Goal: Find specific page/section: Find specific page/section

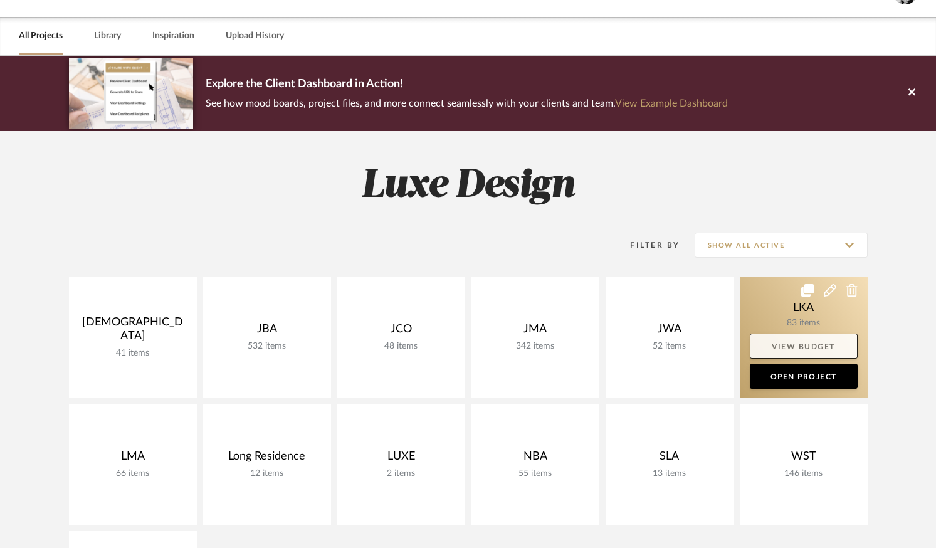
scroll to position [58, 0]
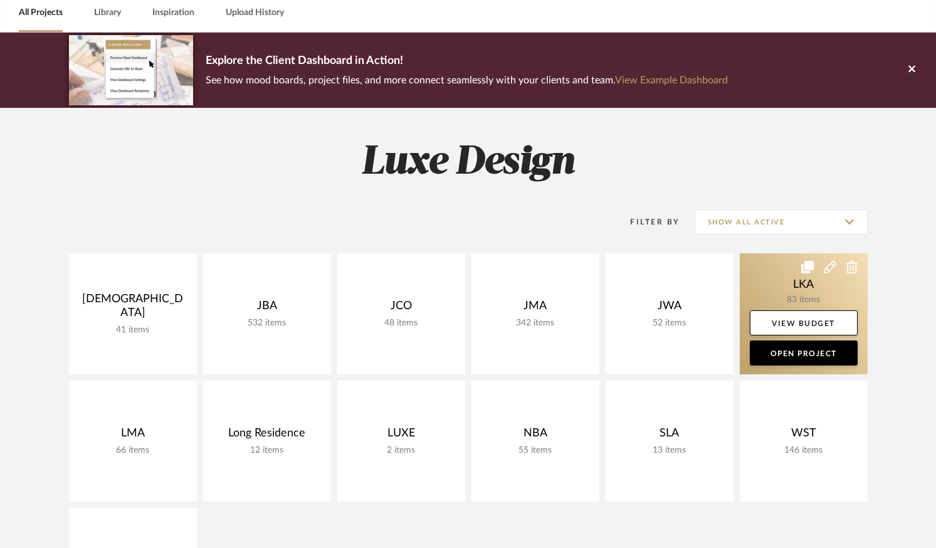
click at [786, 277] on link at bounding box center [804, 313] width 128 height 121
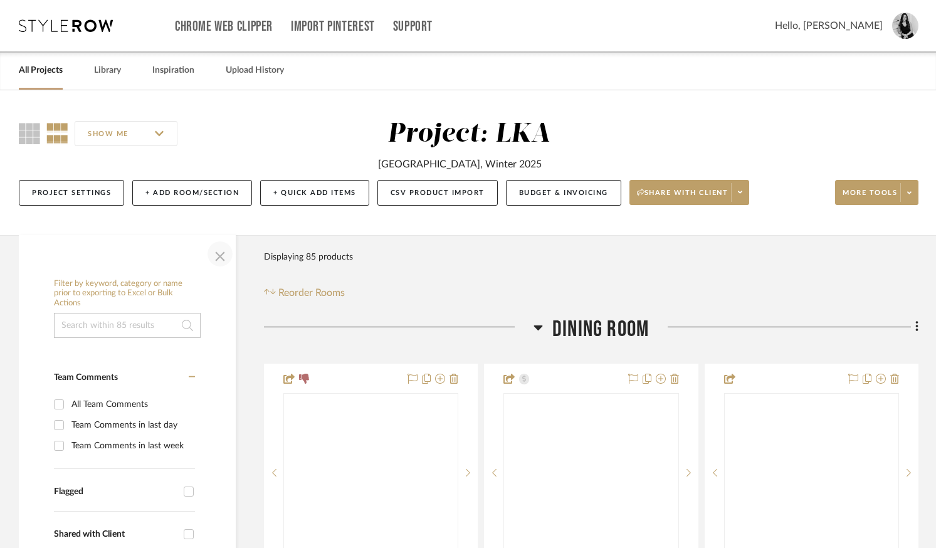
click at [220, 255] on span "button" at bounding box center [220, 254] width 30 height 30
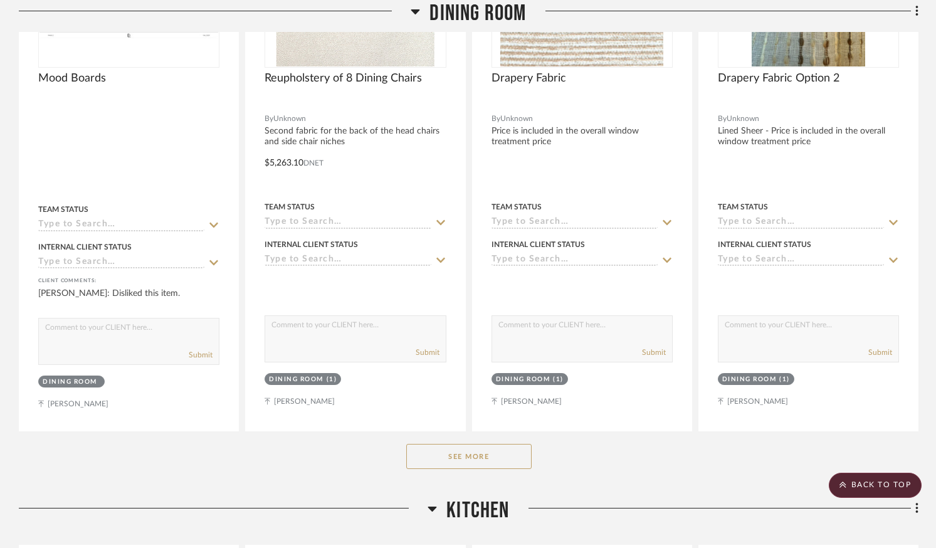
scroll to position [676, 0]
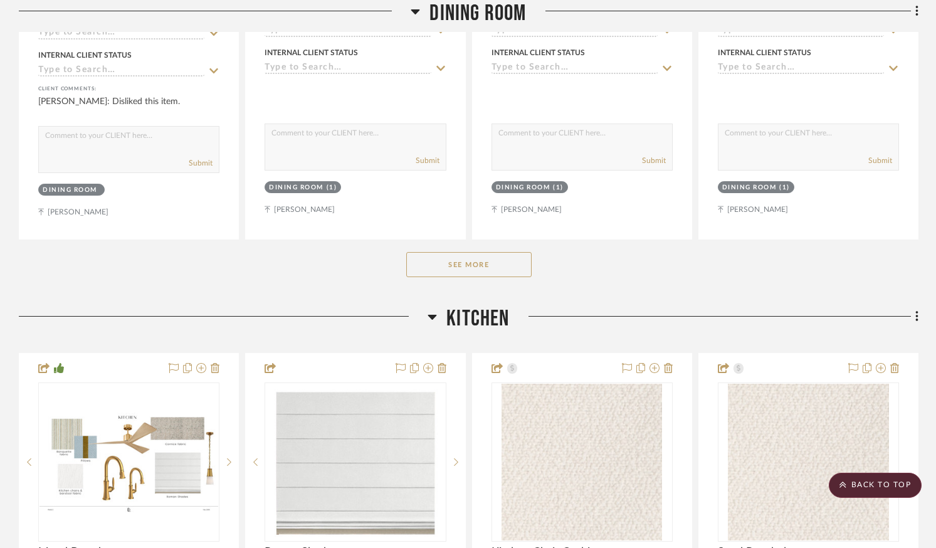
click at [436, 269] on button "See More" at bounding box center [468, 264] width 125 height 25
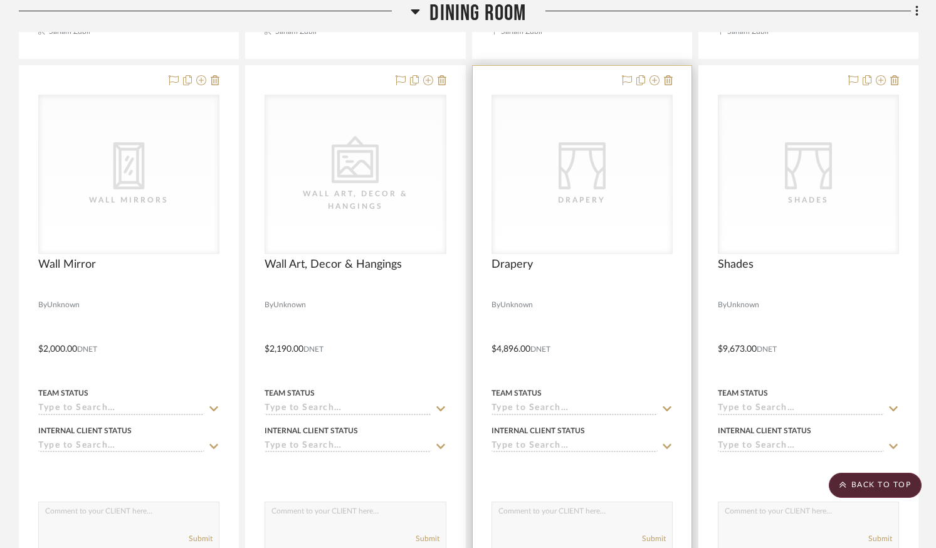
scroll to position [3074, 0]
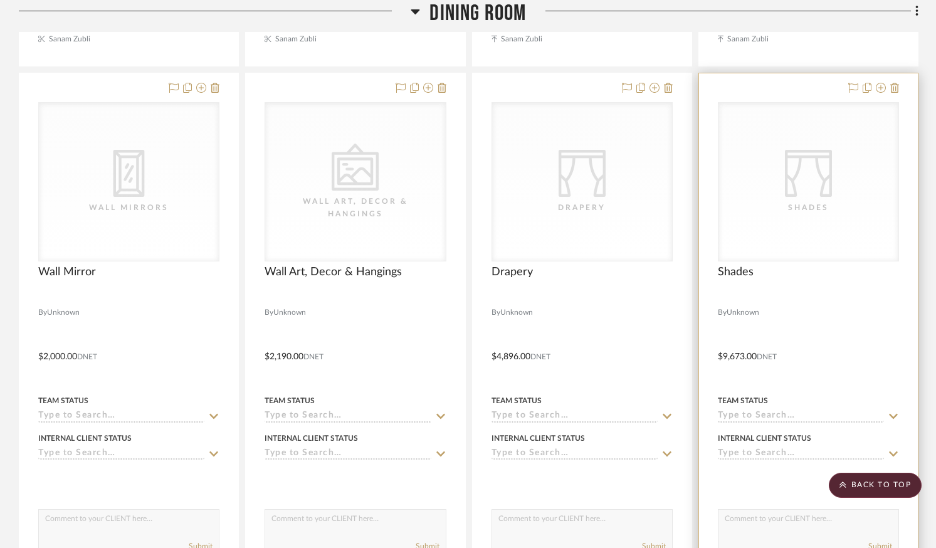
click at [0, 0] on div "CategoryIconFabrics Created with Sketch. Shades" at bounding box center [0, 0] width 0 height 0
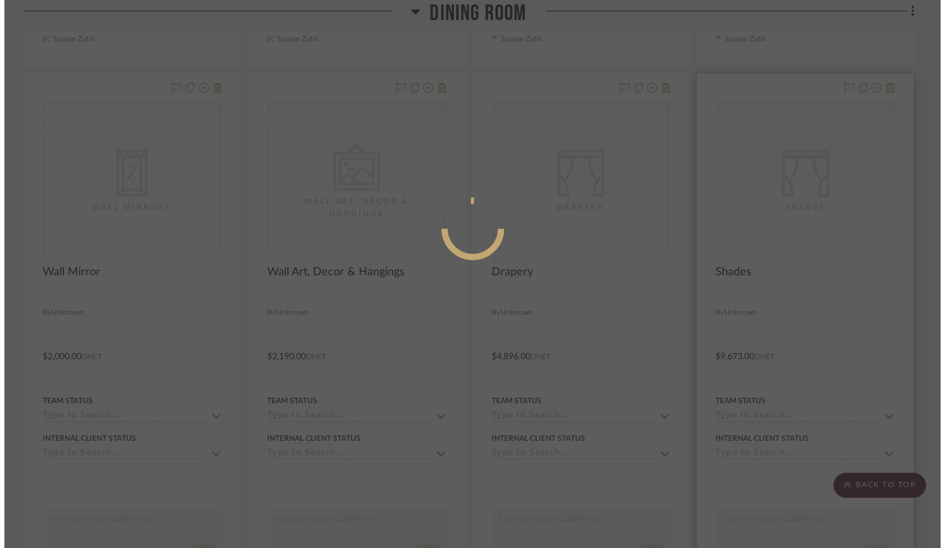
scroll to position [0, 0]
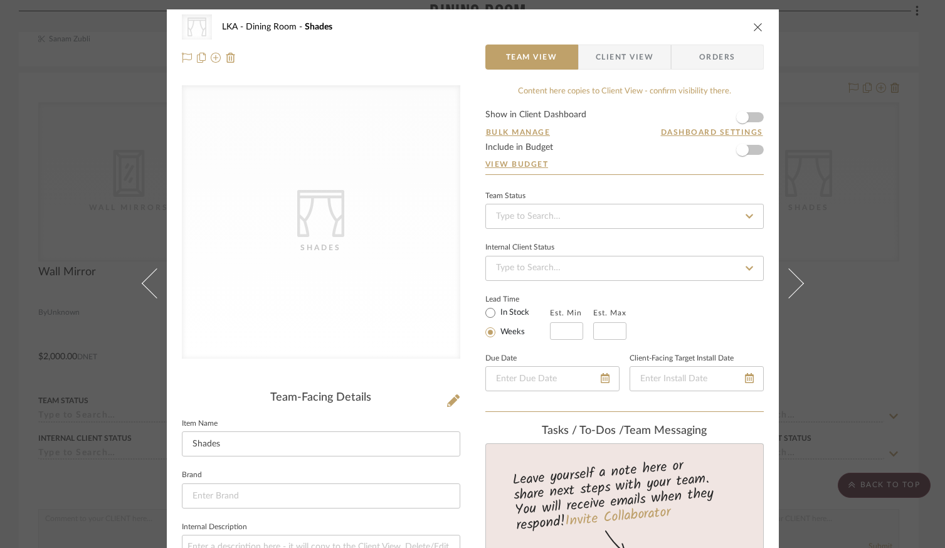
click at [751, 18] on div "CategoryIconFabrics Created with Sketch. Shades LKA Dining Room Shades" at bounding box center [473, 26] width 582 height 25
click at [759, 28] on div "CategoryIconFabrics Created with Sketch. Shades LKA Dining Room Shades Team Vie…" at bounding box center [473, 42] width 612 height 66
click at [754, 31] on icon "close" at bounding box center [758, 27] width 10 height 10
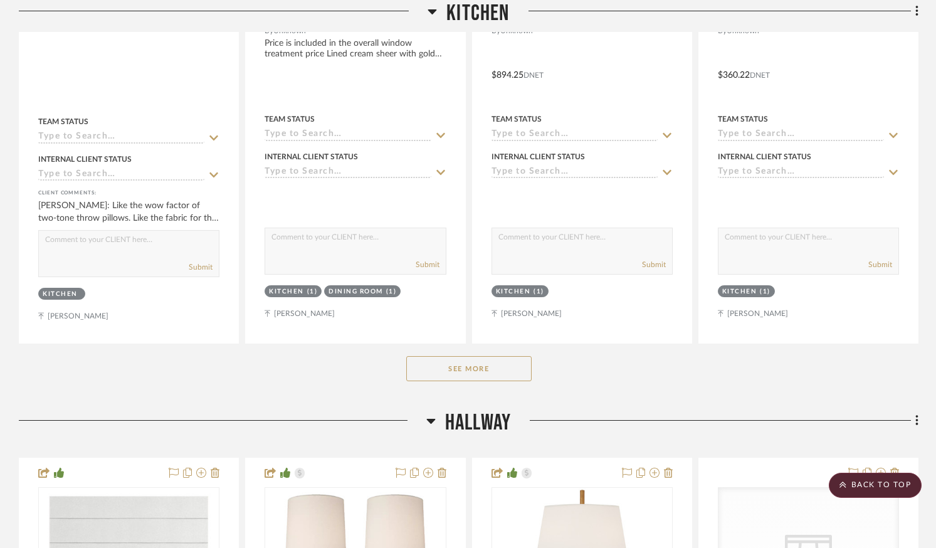
scroll to position [4837, 0]
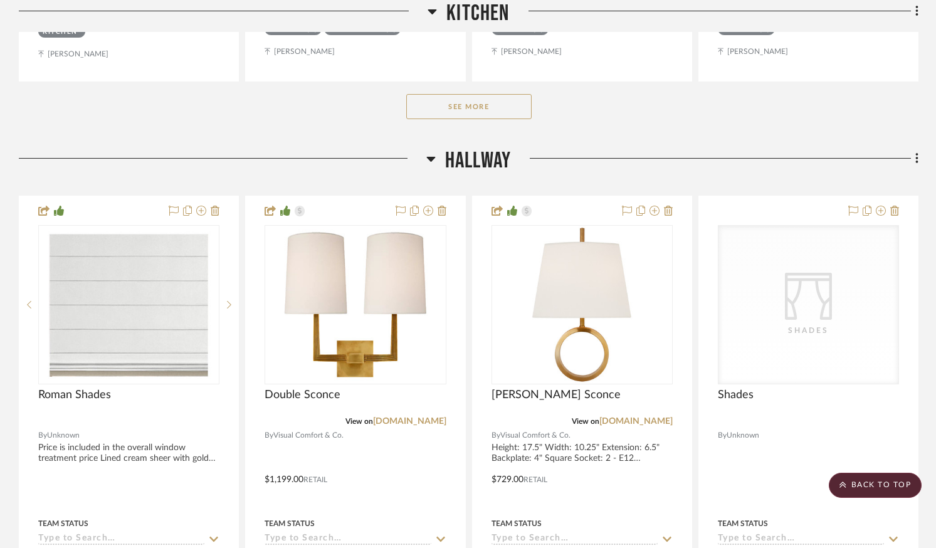
click at [475, 101] on button "See More" at bounding box center [468, 106] width 125 height 25
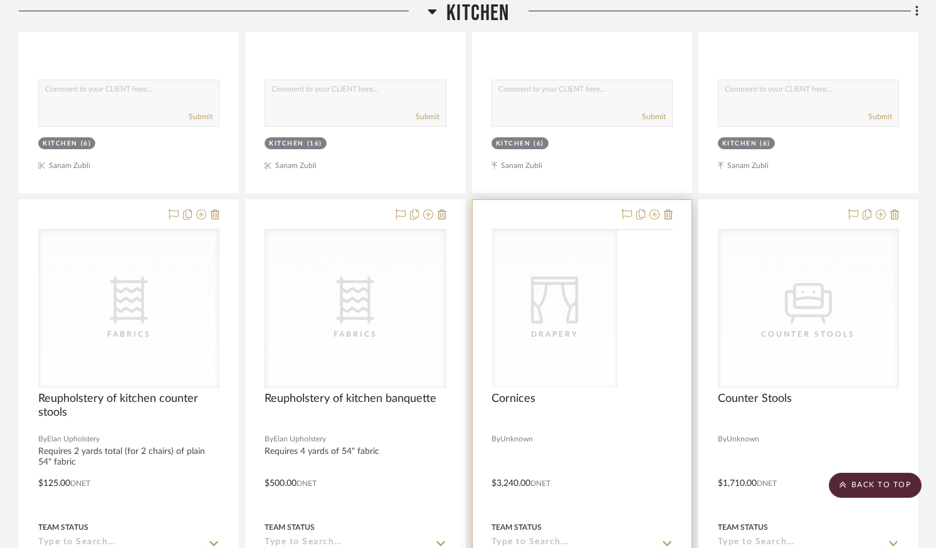
scroll to position [8067, 0]
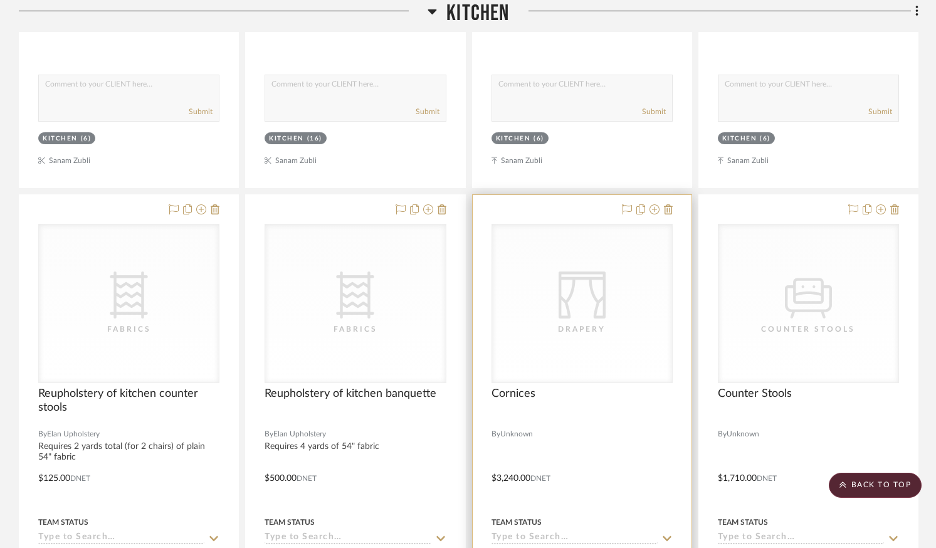
click at [0, 0] on div "Drapery" at bounding box center [0, 0] width 0 height 0
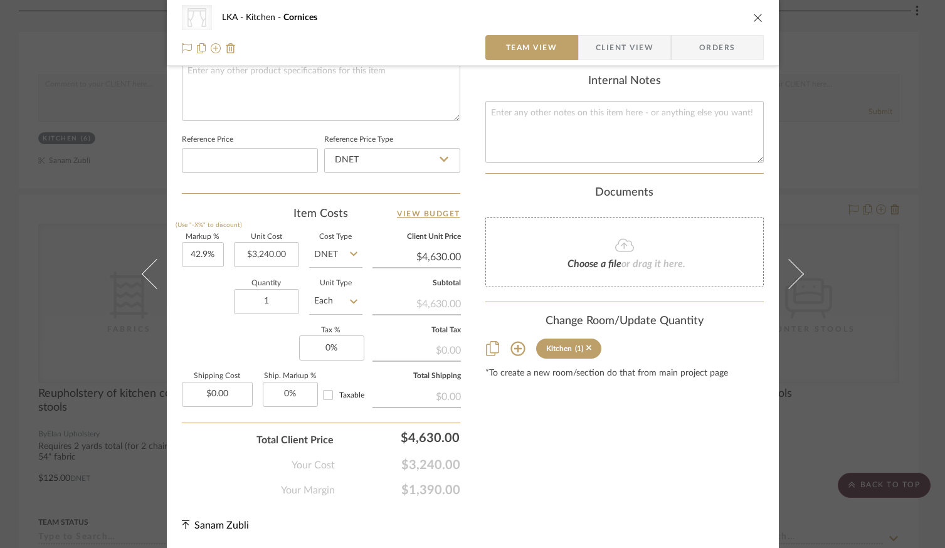
scroll to position [614, 0]
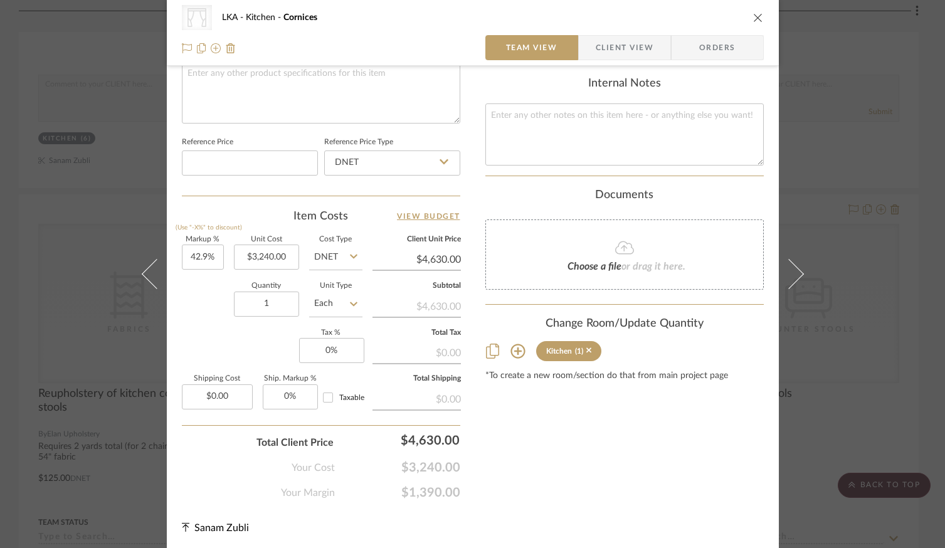
click at [759, 21] on div "CategoryIconFabrics Created with Sketch. Drapery LKA Kitchen Cornices Team View…" at bounding box center [473, 33] width 612 height 66
click at [754, 19] on icon "close" at bounding box center [758, 18] width 10 height 10
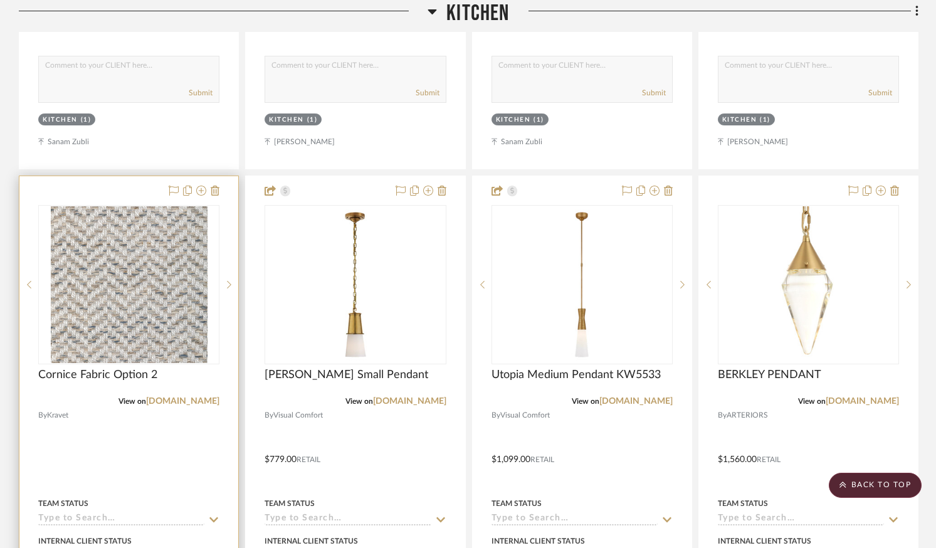
scroll to position [5396, 0]
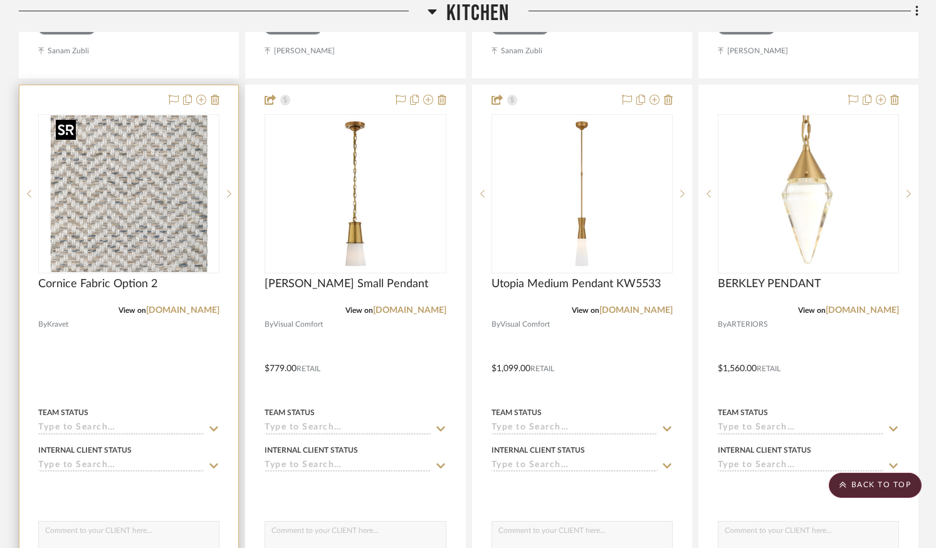
click at [123, 126] on div at bounding box center [128, 193] width 181 height 159
click at [157, 224] on img "0" at bounding box center [129, 193] width 157 height 157
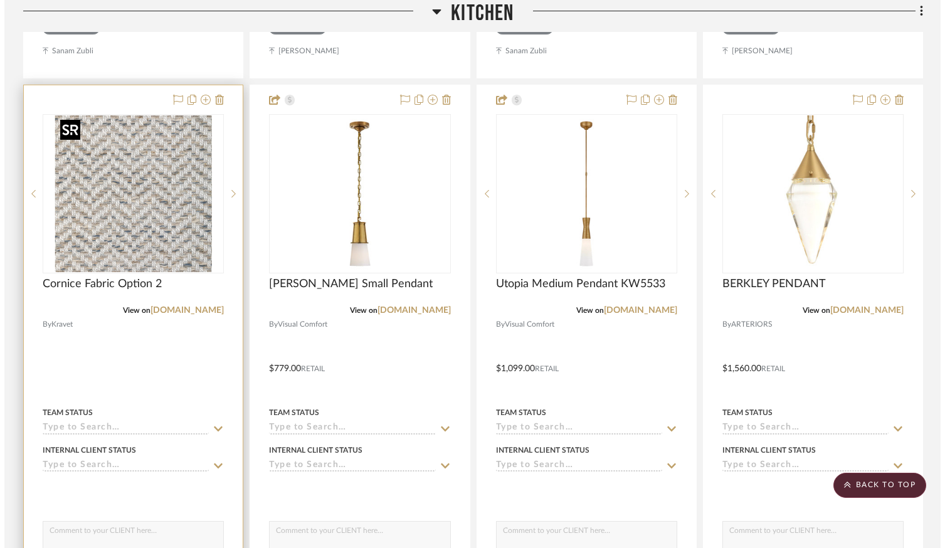
scroll to position [0, 0]
